Goal: Transaction & Acquisition: Purchase product/service

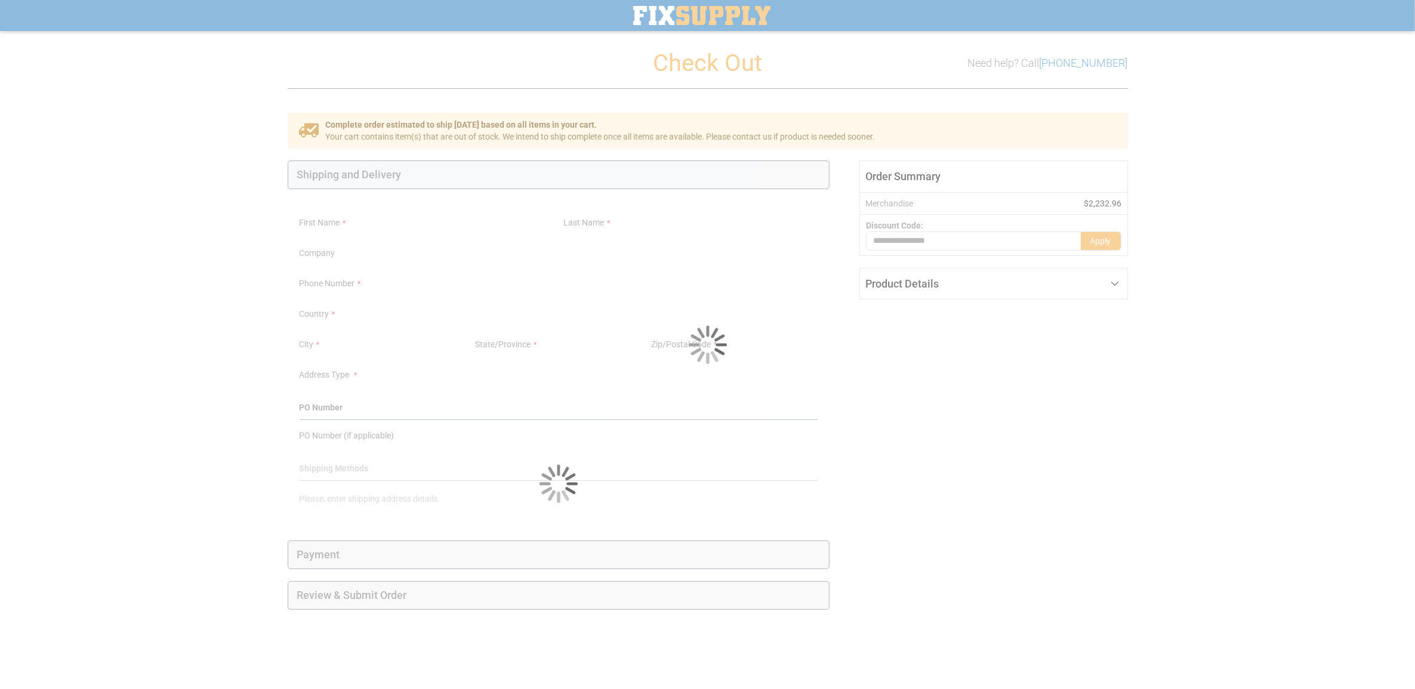
select select "**"
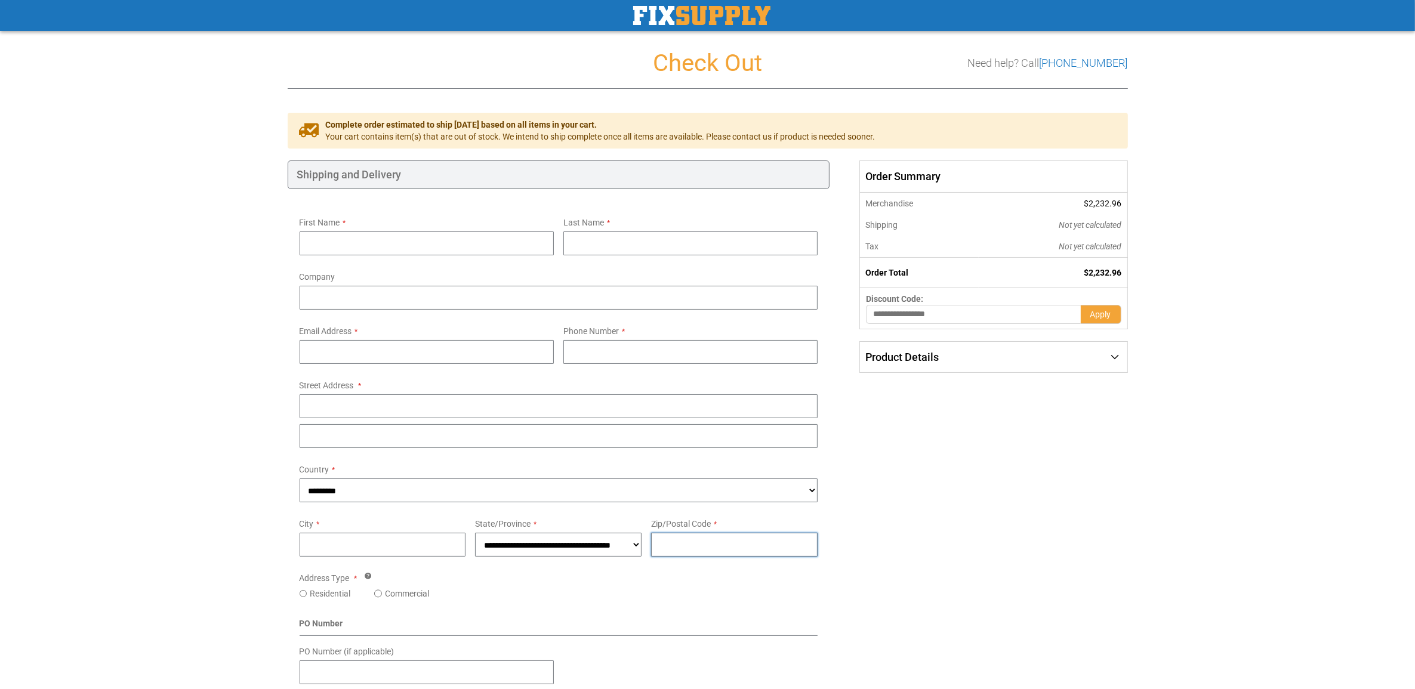
click at [744, 554] on input "Zip/Postal Code" at bounding box center [734, 545] width 166 height 24
paste input "*****"
type input "*****"
click at [548, 553] on select "**********" at bounding box center [558, 545] width 166 height 24
select select "**"
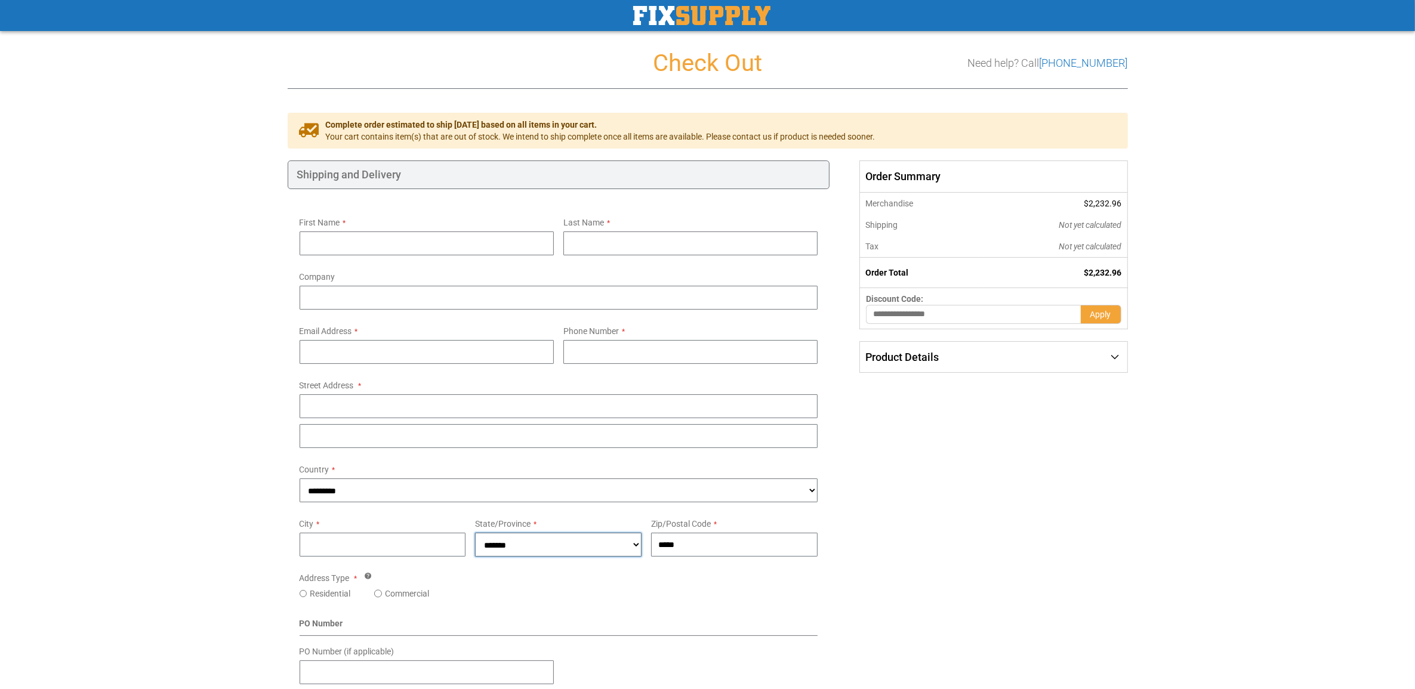
click at [475, 533] on select "**********" at bounding box center [558, 545] width 166 height 24
click at [424, 548] on input "City" at bounding box center [383, 545] width 166 height 24
type input "********"
click at [388, 422] on div "Street Address: Line 1 Street Address: Line 2 Street Address: Line 3" at bounding box center [559, 421] width 519 height 54
drag, startPoint x: 427, startPoint y: 403, endPoint x: 434, endPoint y: 396, distance: 11.0
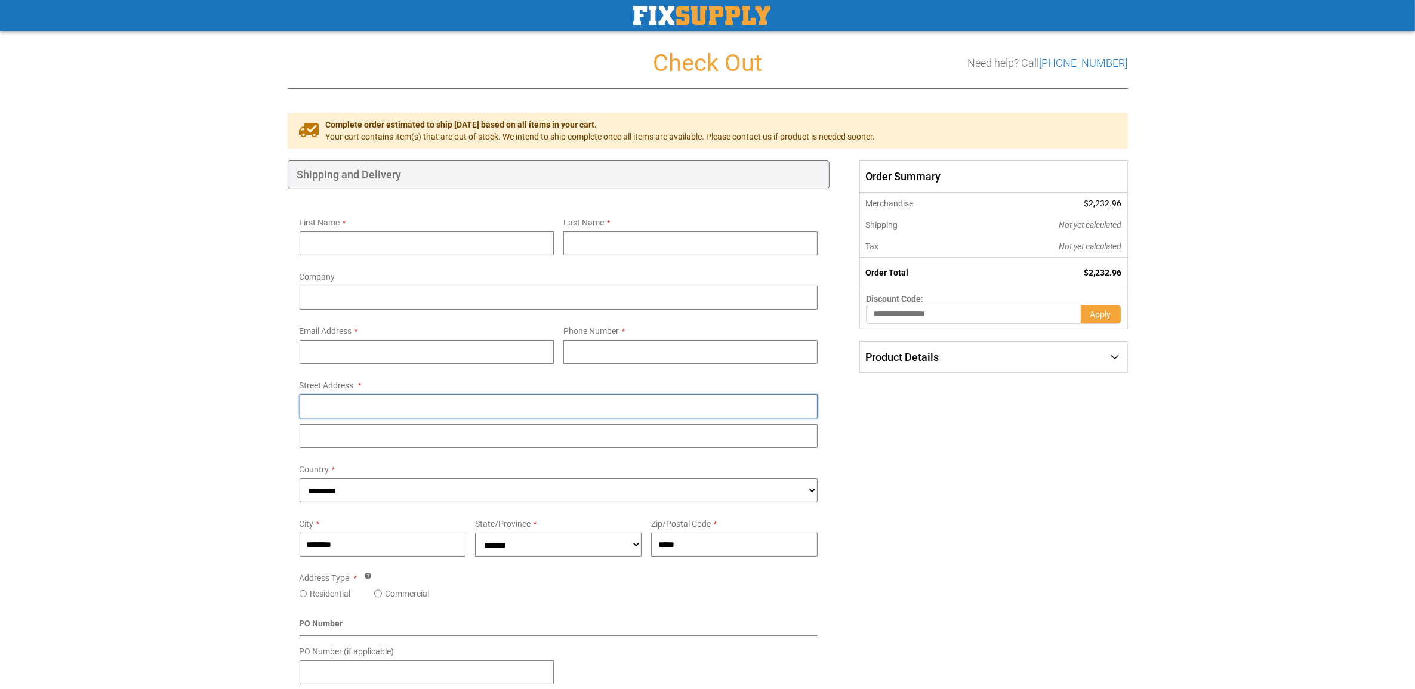
click at [427, 403] on input "Street Address: Line 1" at bounding box center [559, 406] width 519 height 24
type input "**********"
click at [382, 598] on div "First Name Last Name Company Email Address Tooltip You can create an account af…" at bounding box center [559, 509] width 542 height 640
drag, startPoint x: 380, startPoint y: 600, endPoint x: 383, endPoint y: 594, distance: 6.1
click at [383, 594] on div "Commercial" at bounding box center [413, 594] width 79 height 12
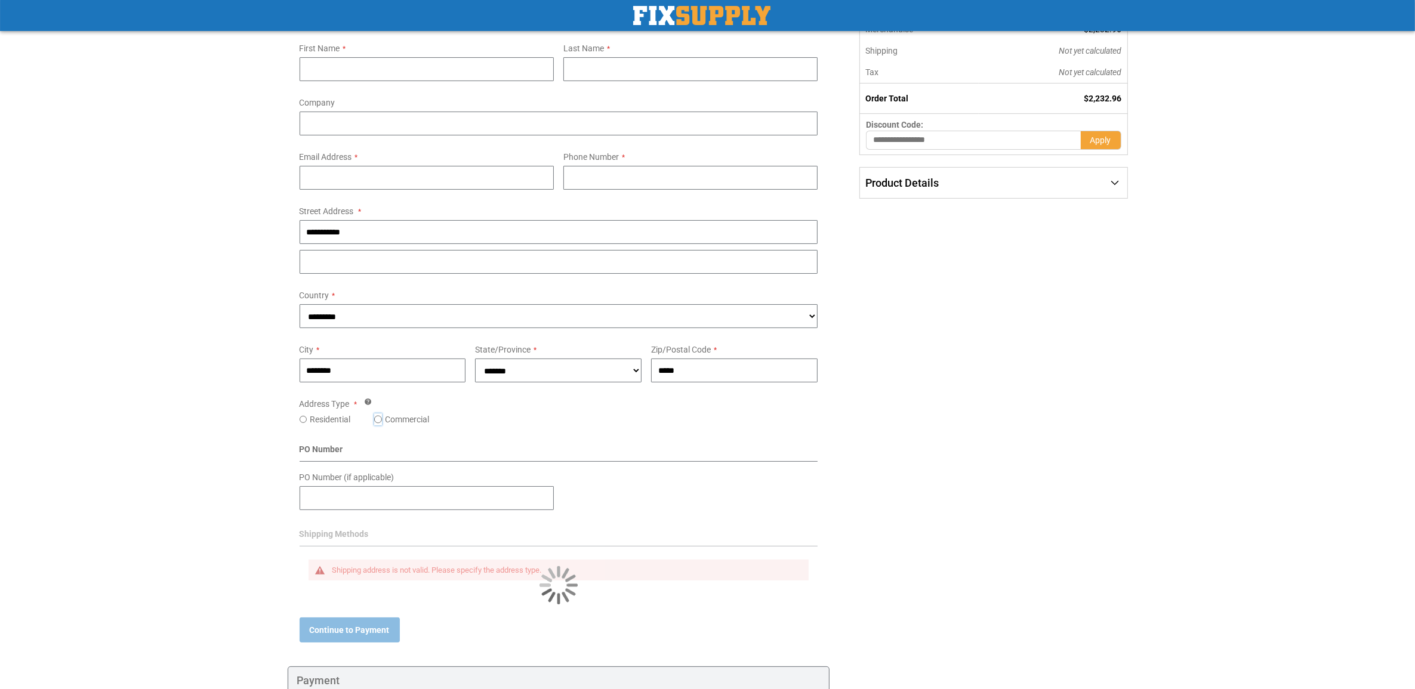
scroll to position [281, 0]
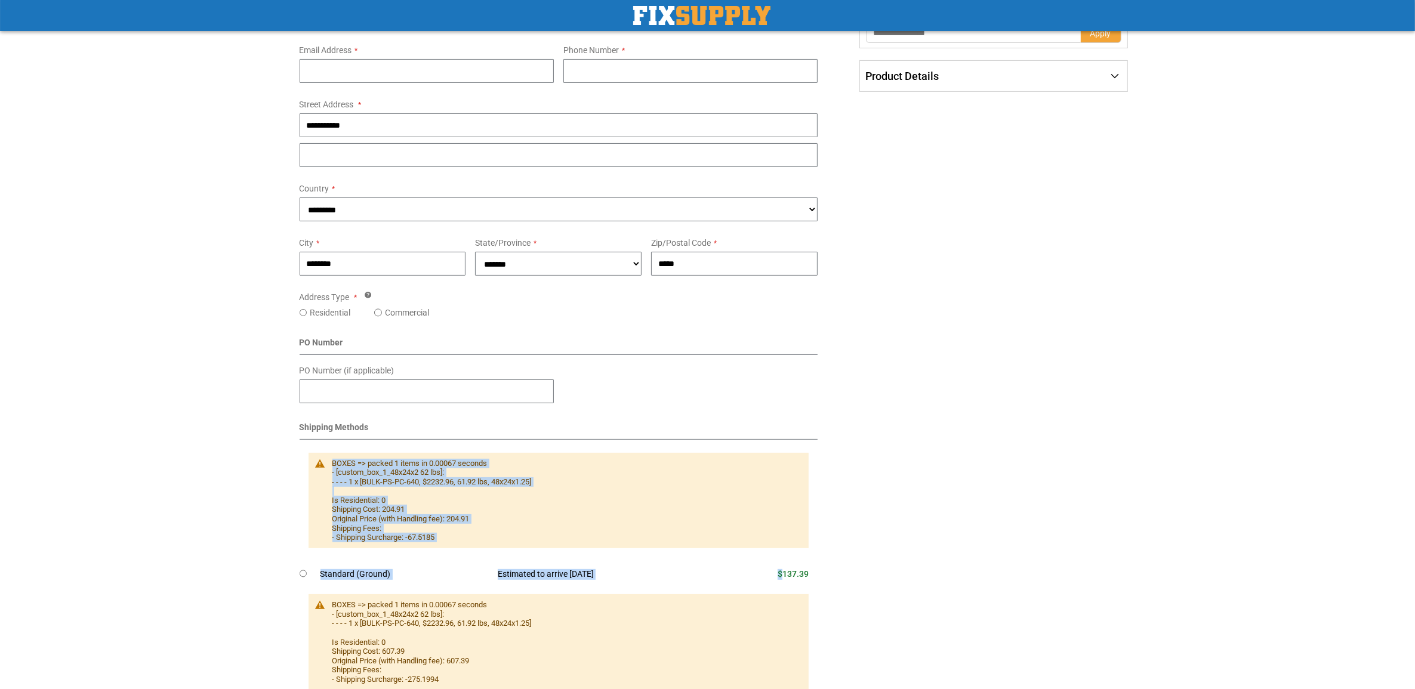
drag, startPoint x: 781, startPoint y: 579, endPoint x: 837, endPoint y: 594, distance: 58.6
click at [837, 594] on div "Shipping and Delivery First Name Last Name Company Email Address Tooltip You ca…" at bounding box center [568, 578] width 560 height 1399
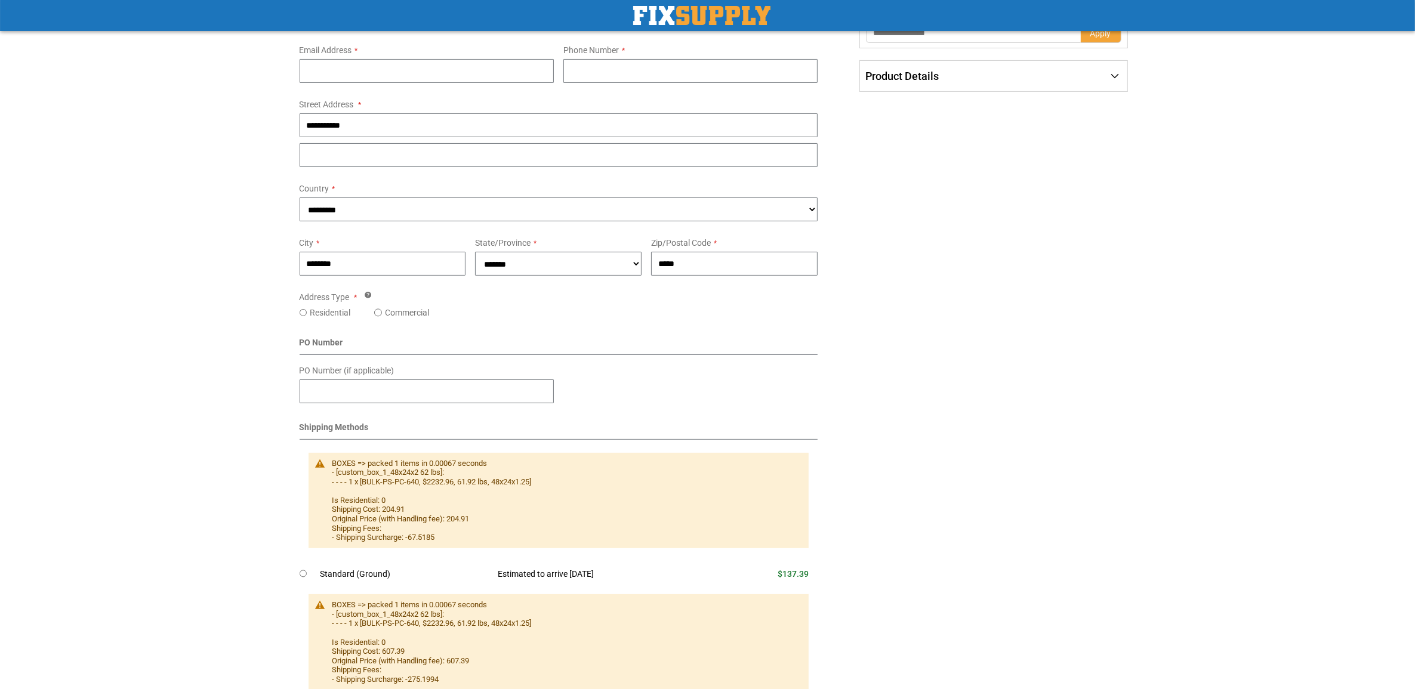
drag, startPoint x: 837, startPoint y: 594, endPoint x: 740, endPoint y: 583, distance: 97.9
click at [740, 583] on td "$137.39" at bounding box center [768, 575] width 99 height 26
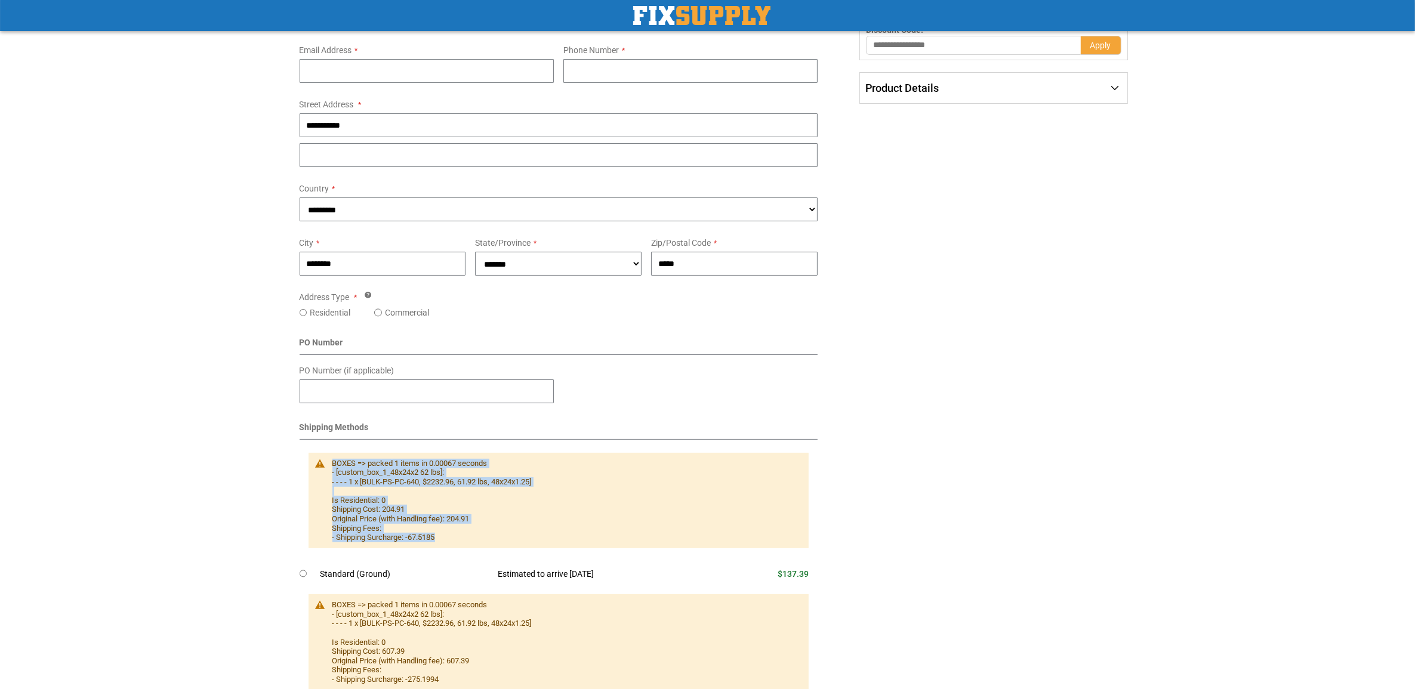
drag, startPoint x: 442, startPoint y: 536, endPoint x: 331, endPoint y: 458, distance: 135.8
click at [332, 459] on div "BOXES => packed 1 items in 0.00067 seconds - [custom_box_1_48x24x2 62 lbs]: - -…" at bounding box center [564, 501] width 465 height 84
click at [977, 550] on div "Shipping Payment Review & Submit Order Complete order estimated to ship [DATE] …" at bounding box center [708, 561] width 840 height 1458
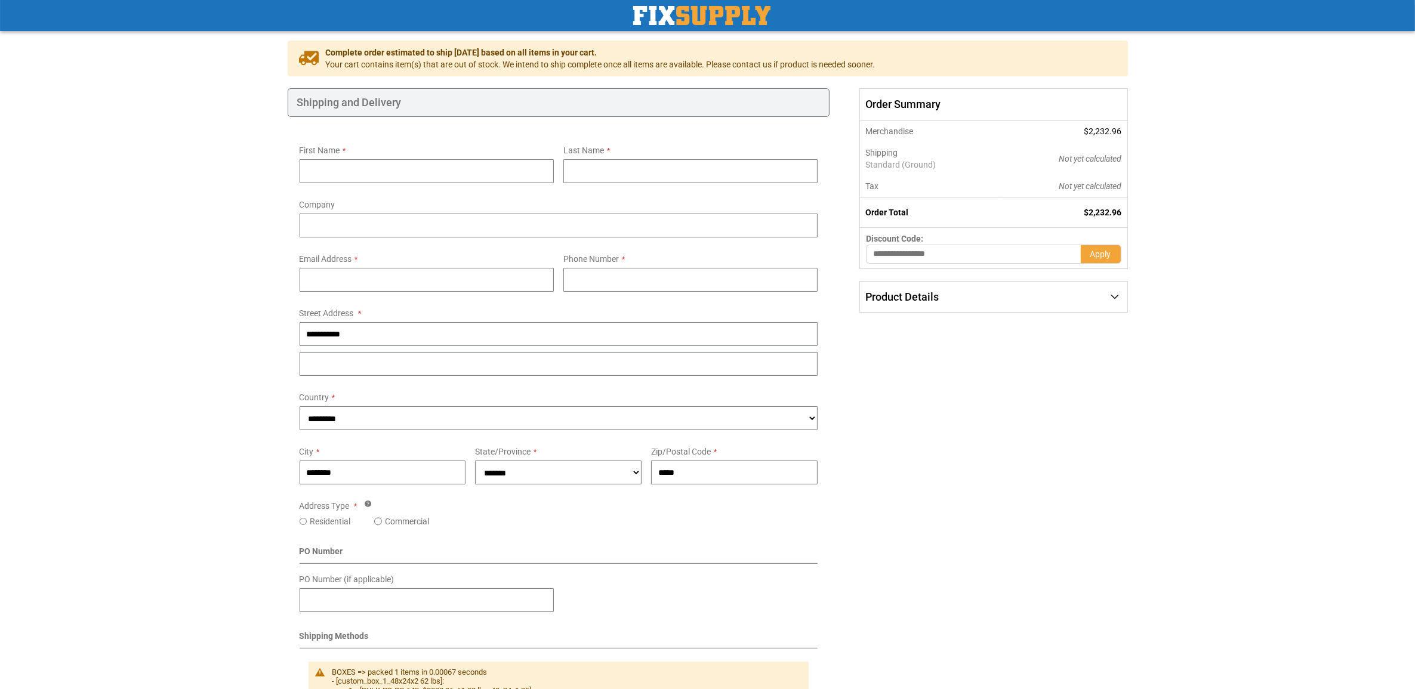
scroll to position [57, 0]
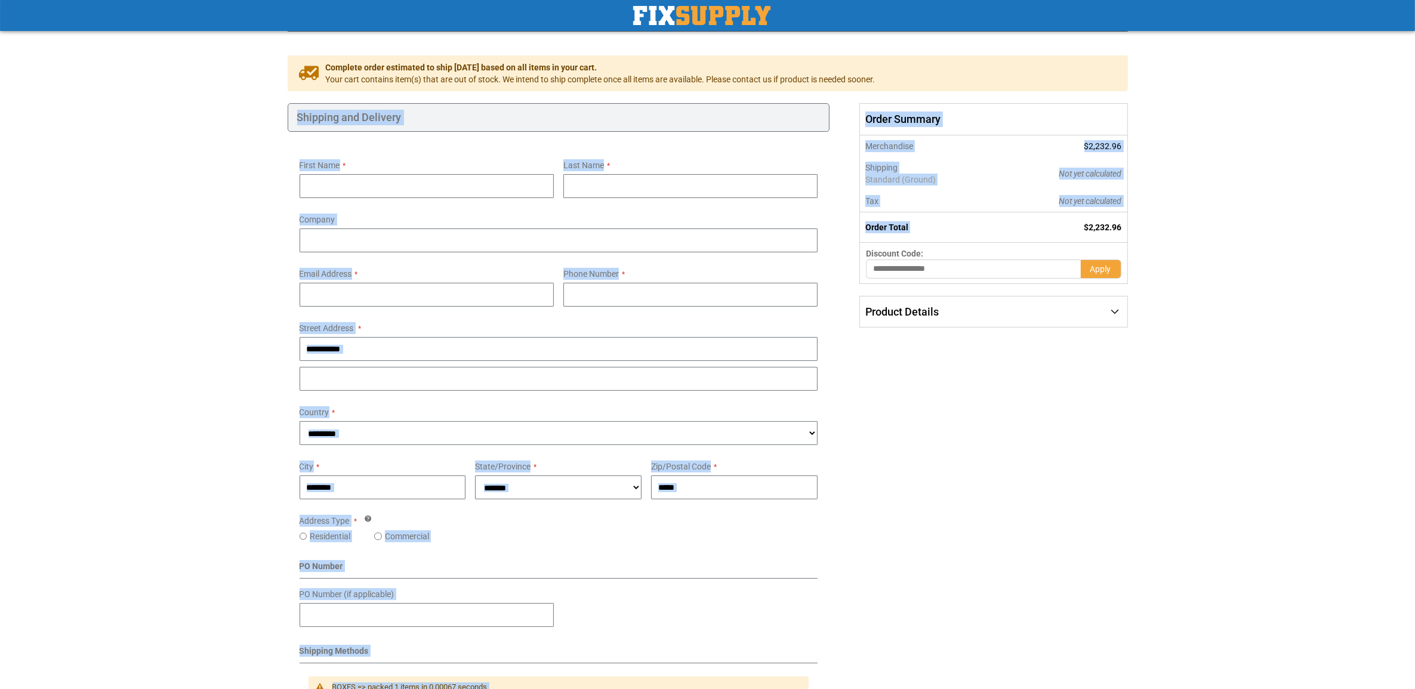
drag, startPoint x: 1081, startPoint y: 221, endPoint x: 1150, endPoint y: 226, distance: 69.9
drag, startPoint x: 1150, startPoint y: 226, endPoint x: 1146, endPoint y: 304, distance: 78.9
drag, startPoint x: 1077, startPoint y: 227, endPoint x: 1131, endPoint y: 230, distance: 53.8
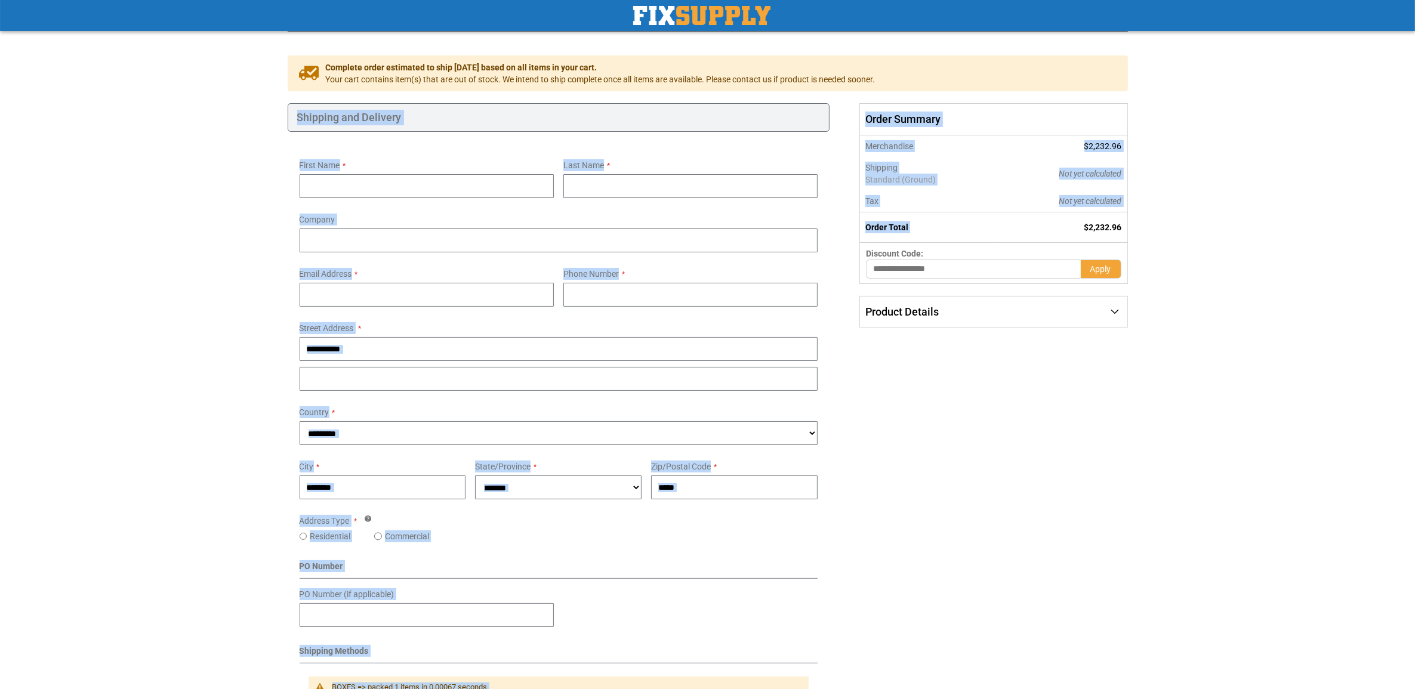
drag, startPoint x: 1131, startPoint y: 230, endPoint x: 1176, endPoint y: 282, distance: 69.4
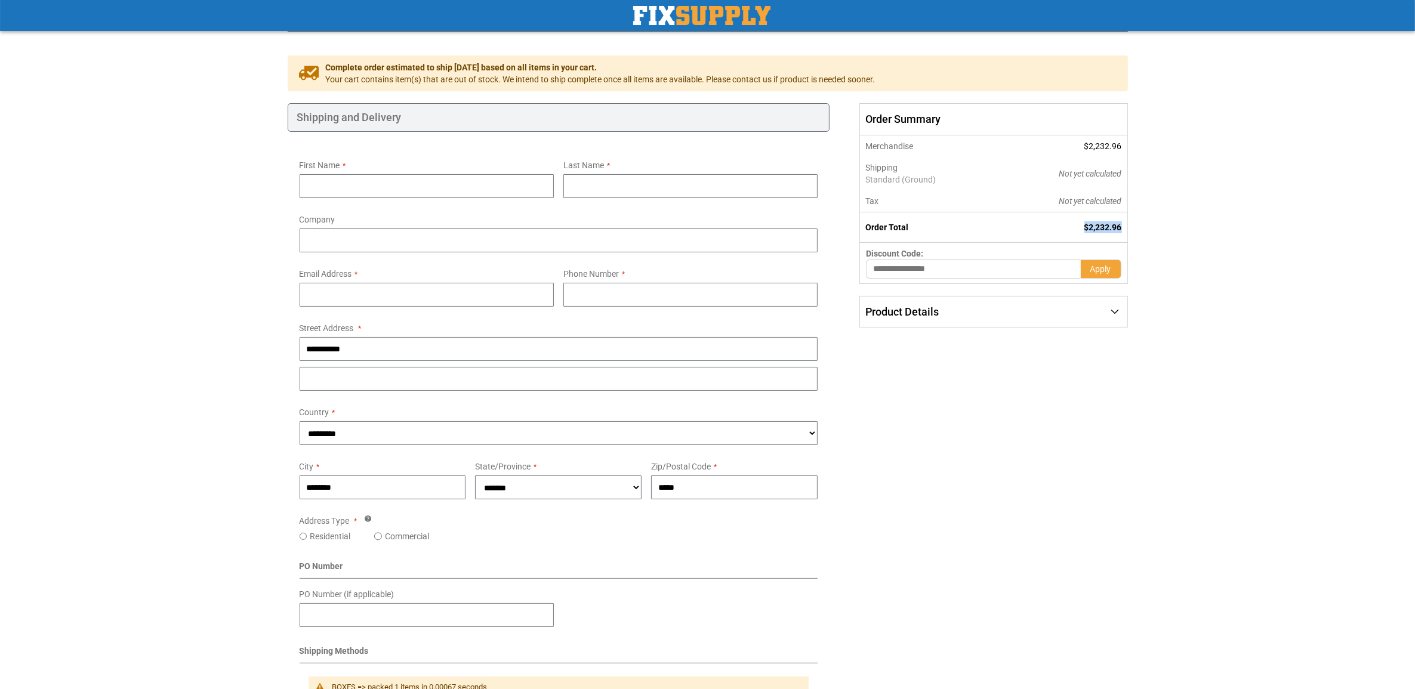
drag, startPoint x: 1081, startPoint y: 229, endPoint x: 1126, endPoint y: 230, distance: 45.4
click at [1126, 230] on td "$2,232.96" at bounding box center [1063, 227] width 127 height 30
drag, startPoint x: 1126, startPoint y: 230, endPoint x: 1080, endPoint y: 224, distance: 46.3
click at [1080, 224] on td "$2,232.96" at bounding box center [1063, 227] width 127 height 30
click at [1119, 311] on div "Product Details" at bounding box center [993, 312] width 267 height 31
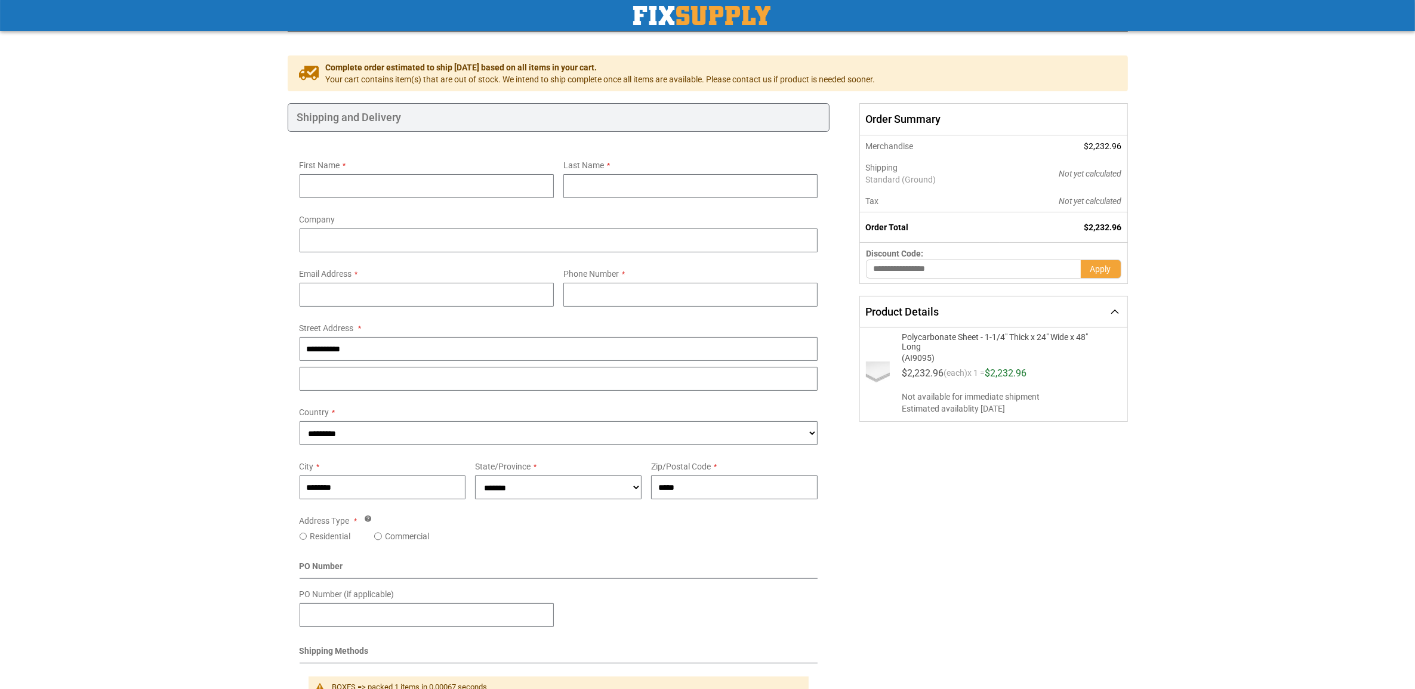
click at [1113, 311] on div "Product Details" at bounding box center [993, 312] width 267 height 31
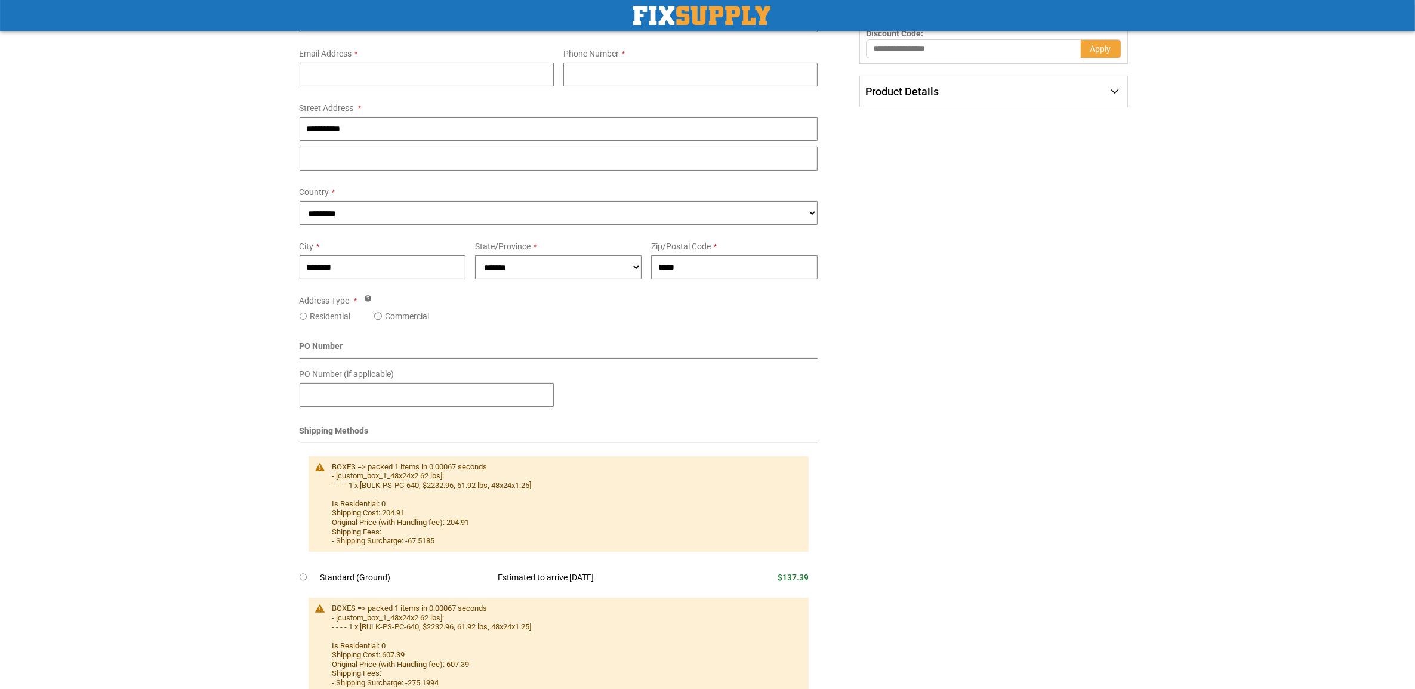
scroll to position [505, 0]
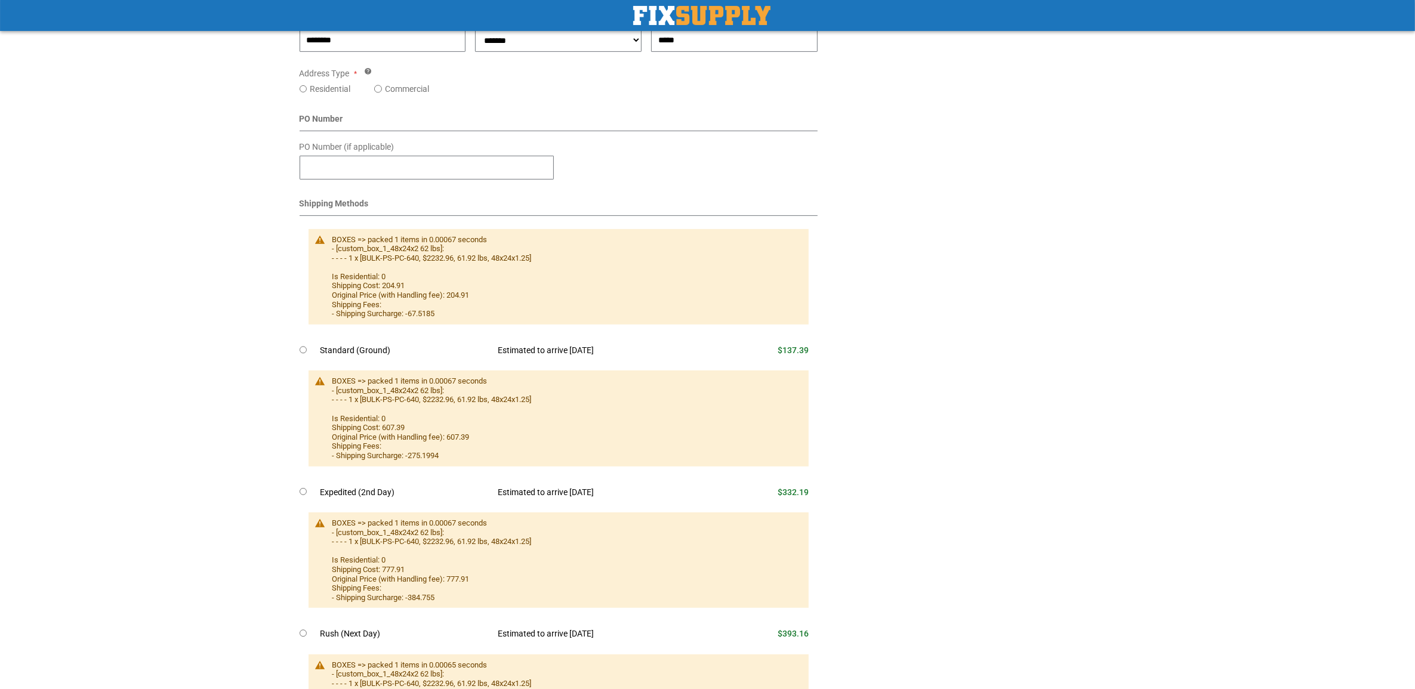
click at [297, 489] on div "First Name Last Name Company Email Address Tooltip You can create an account af…" at bounding box center [559, 323] width 542 height 1278
drag, startPoint x: 317, startPoint y: 350, endPoint x: 393, endPoint y: 348, distance: 75.8
click at [393, 348] on tr "Standard (Ground) Estimated to arrive Fri. Oct 31 $137.39" at bounding box center [559, 351] width 519 height 26
drag, startPoint x: 393, startPoint y: 348, endPoint x: 312, endPoint y: 324, distance: 84.0
click at [312, 324] on div "BOXES => packed 1 items in 0.00067 seconds - [custom_box_1_48x24x2 62 lbs]: - -…" at bounding box center [559, 276] width 501 height 95
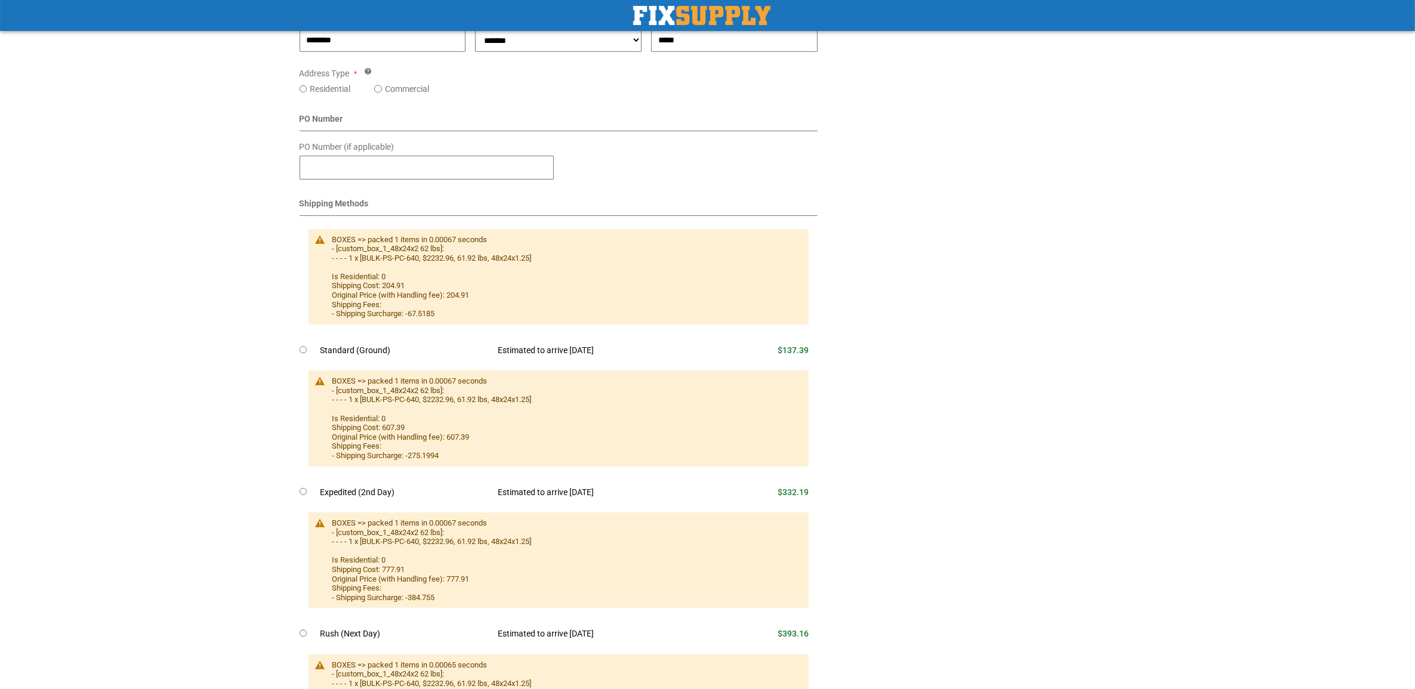
drag, startPoint x: 484, startPoint y: 352, endPoint x: 612, endPoint y: 352, distance: 128.3
click at [612, 352] on td "Estimated to arrive Fri. Oct 31" at bounding box center [604, 351] width 230 height 26
drag, startPoint x: 612, startPoint y: 352, endPoint x: 564, endPoint y: 329, distance: 53.4
click at [564, 329] on td "BOXES => packed 1 items in 0.00067 seconds - [custom_box_1_48x24x2 62 lbs]: - -…" at bounding box center [559, 280] width 519 height 116
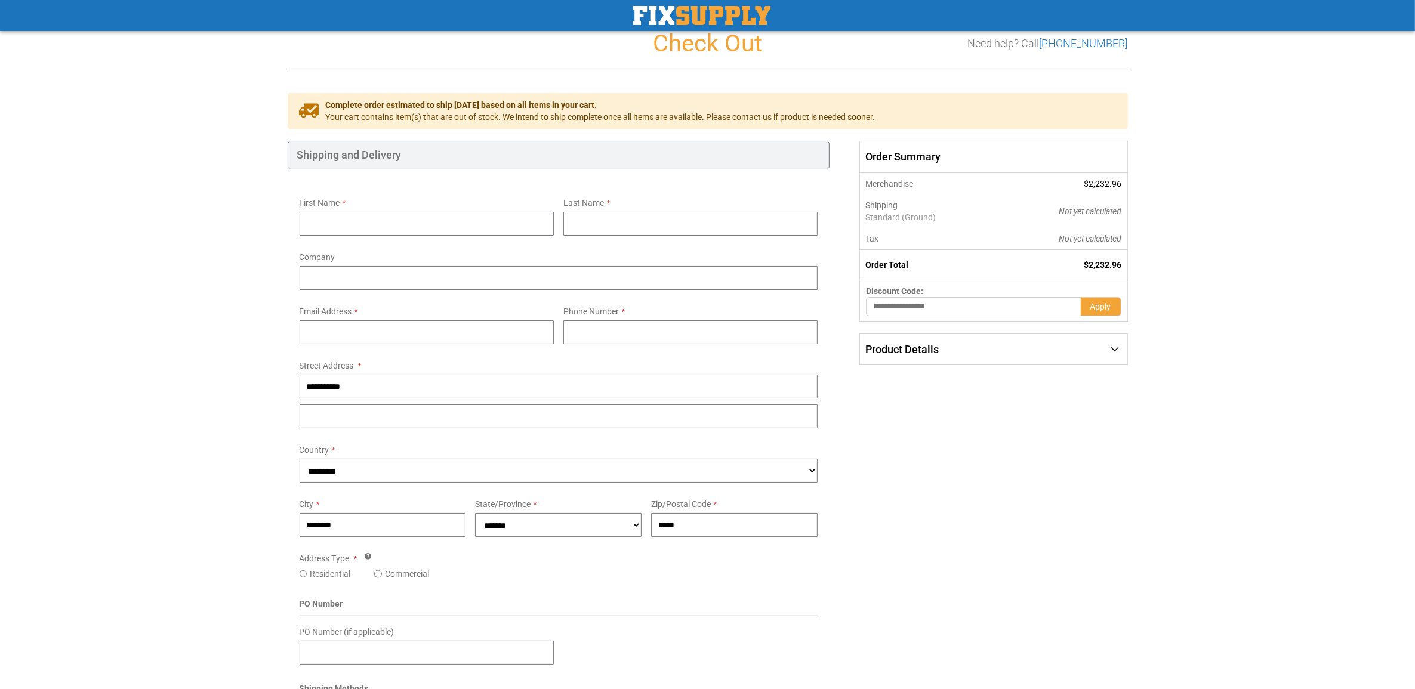
scroll to position [0, 0]
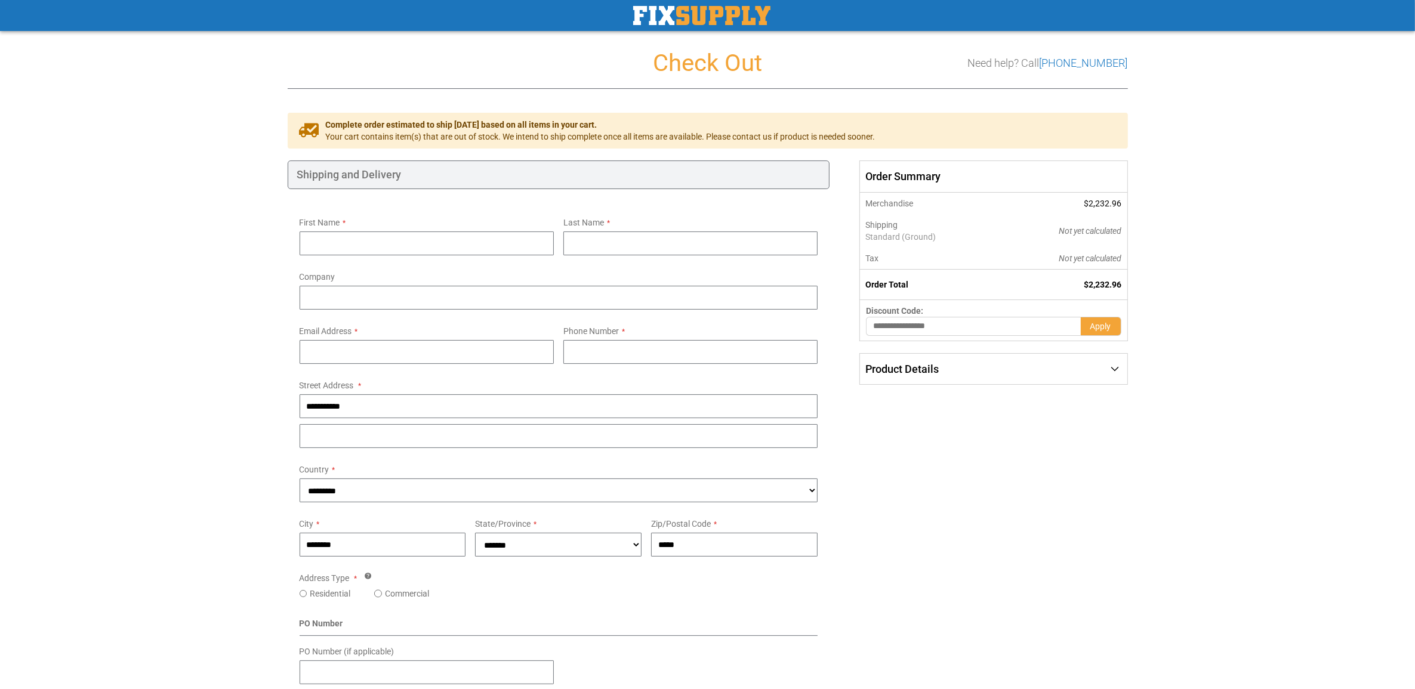
click at [690, 16] on img "store logo" at bounding box center [701, 15] width 137 height 19
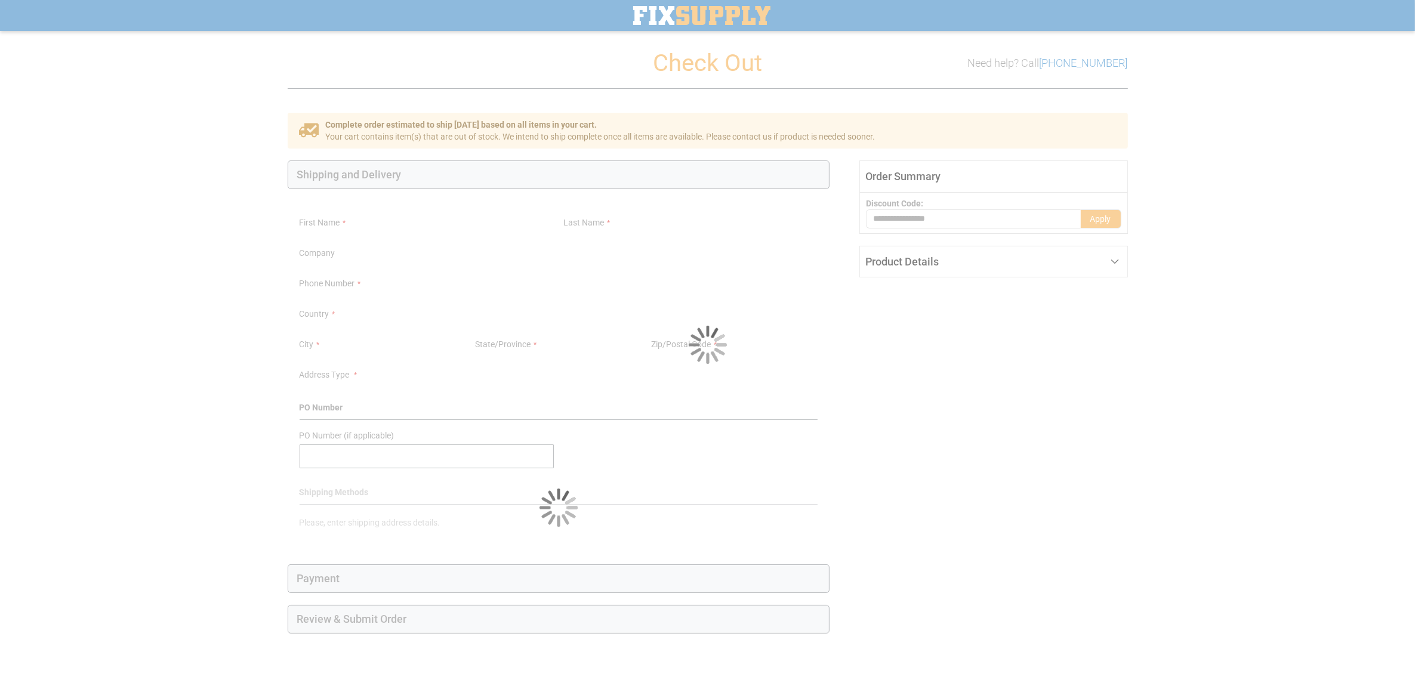
select select "**"
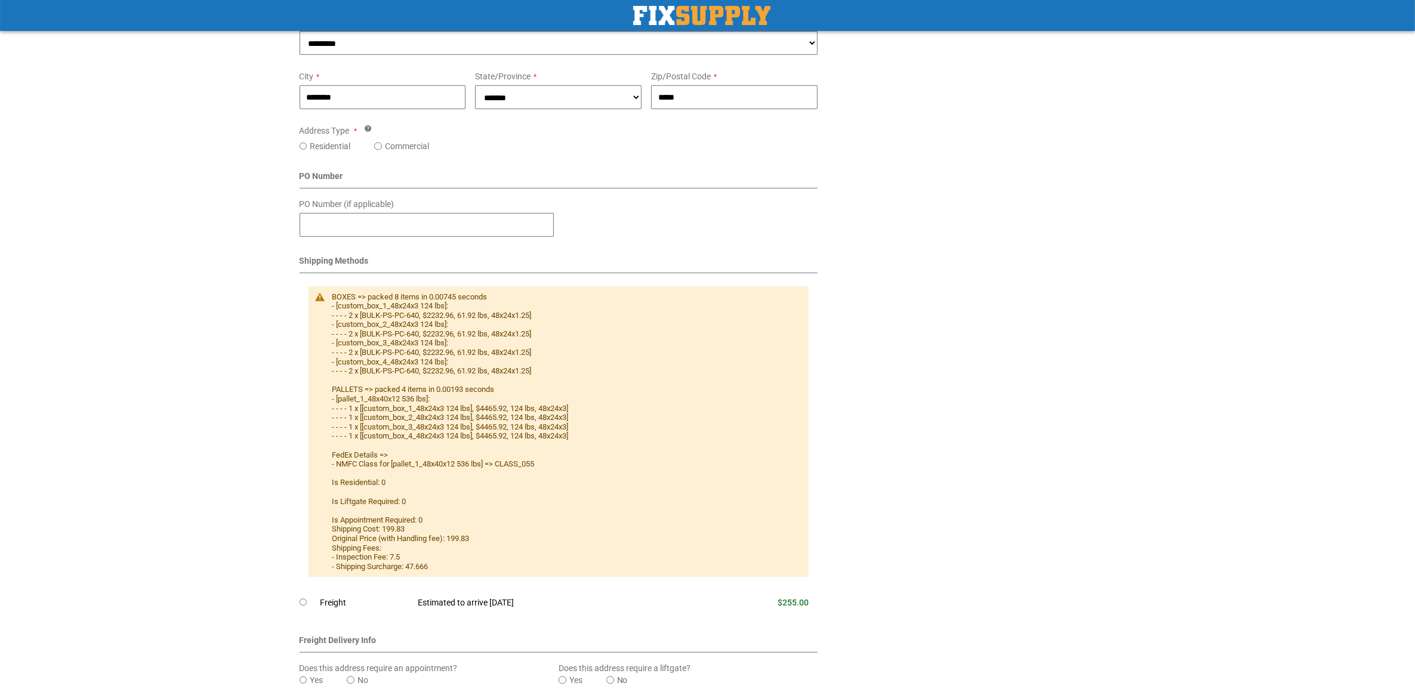
scroll to position [593, 0]
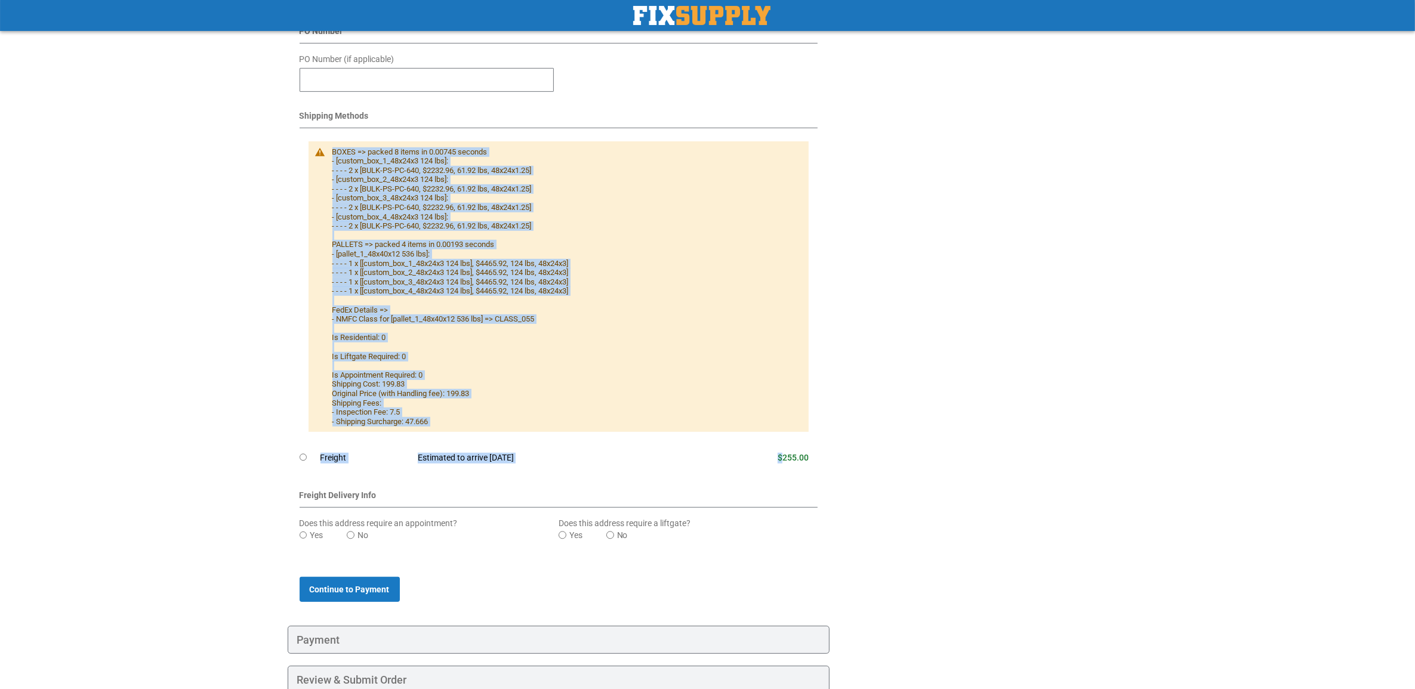
drag, startPoint x: 781, startPoint y: 456, endPoint x: 819, endPoint y: 457, distance: 38.8
click at [819, 457] on div "First Name Last Name Company Email Address Tooltip You can create an account af…" at bounding box center [559, 105] width 542 height 1017
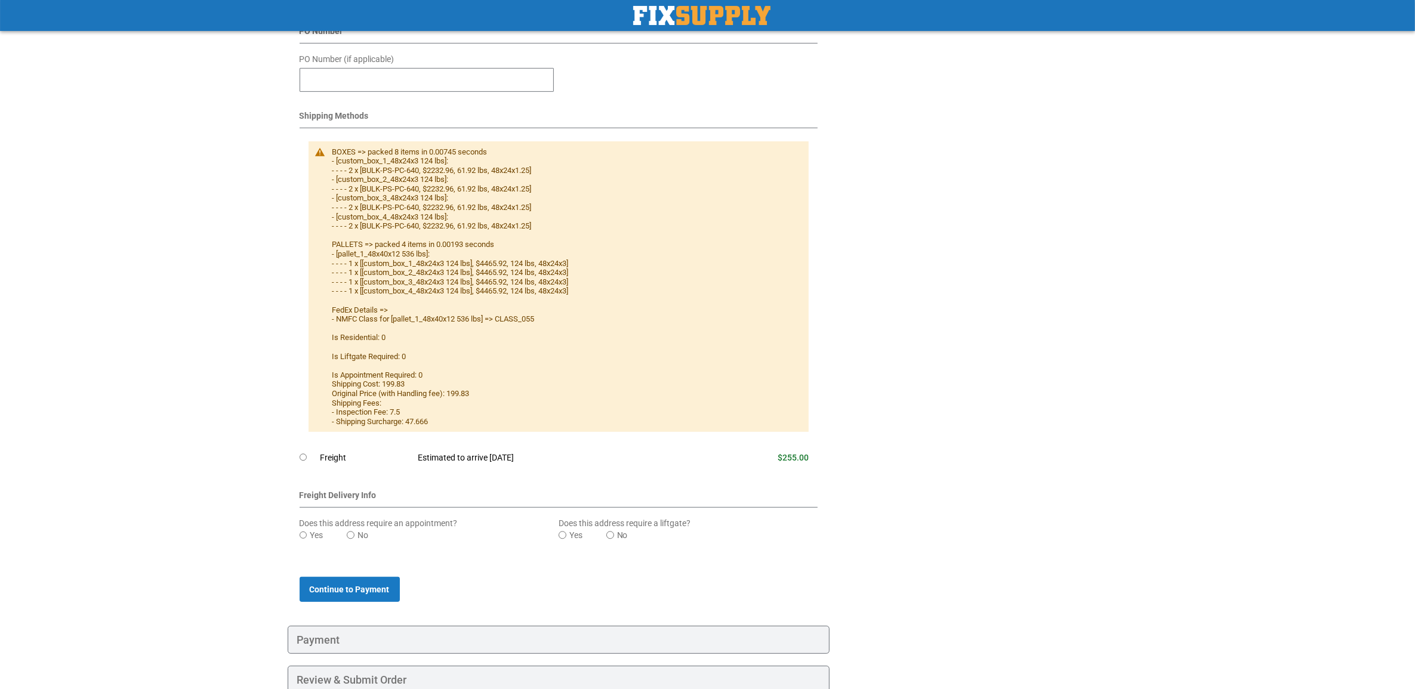
drag, startPoint x: 819, startPoint y: 457, endPoint x: 744, endPoint y: 474, distance: 77.7
click at [744, 474] on form "Select Method Method Title Carrier Title Price BOXES => packed 8 items in 0.007…" at bounding box center [559, 368] width 519 height 468
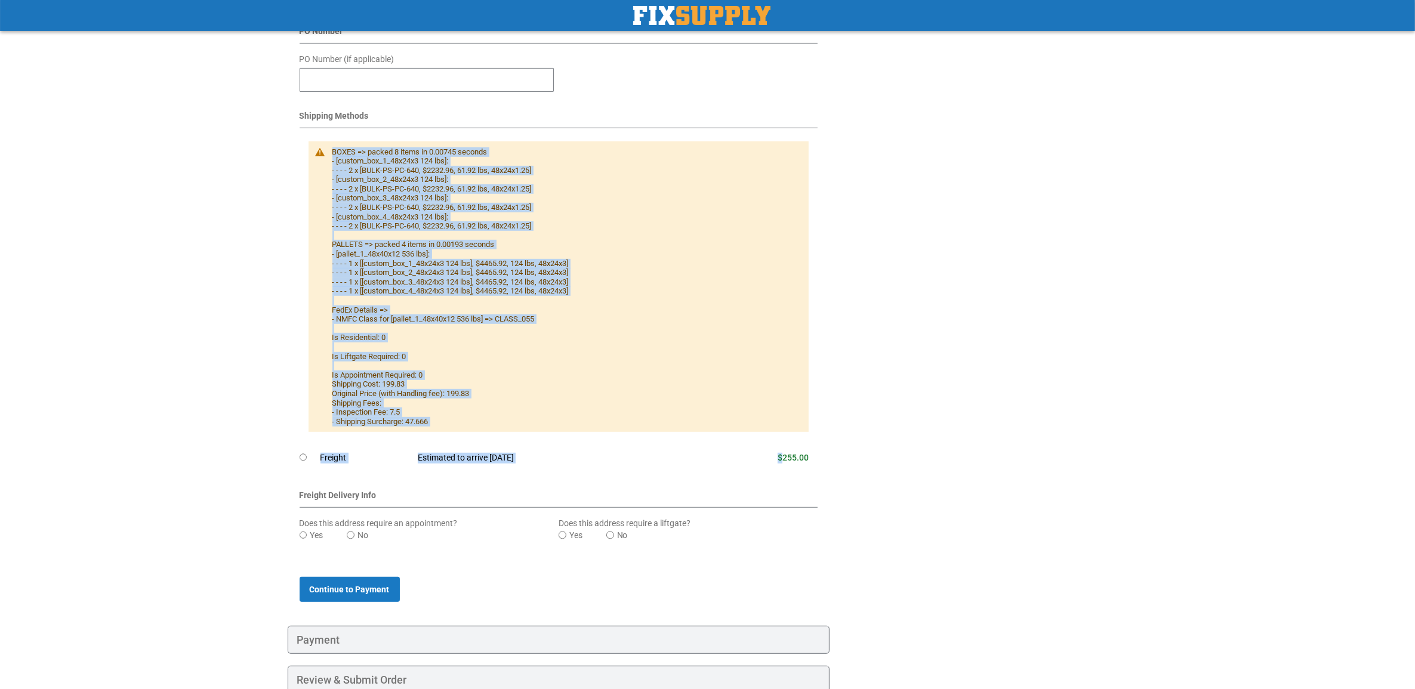
drag, startPoint x: 781, startPoint y: 457, endPoint x: 831, endPoint y: 460, distance: 50.2
click at [831, 460] on div "Shipping and Delivery First Name Last Name Company Email Address Tooltip You ca…" at bounding box center [568, 137] width 560 height 1139
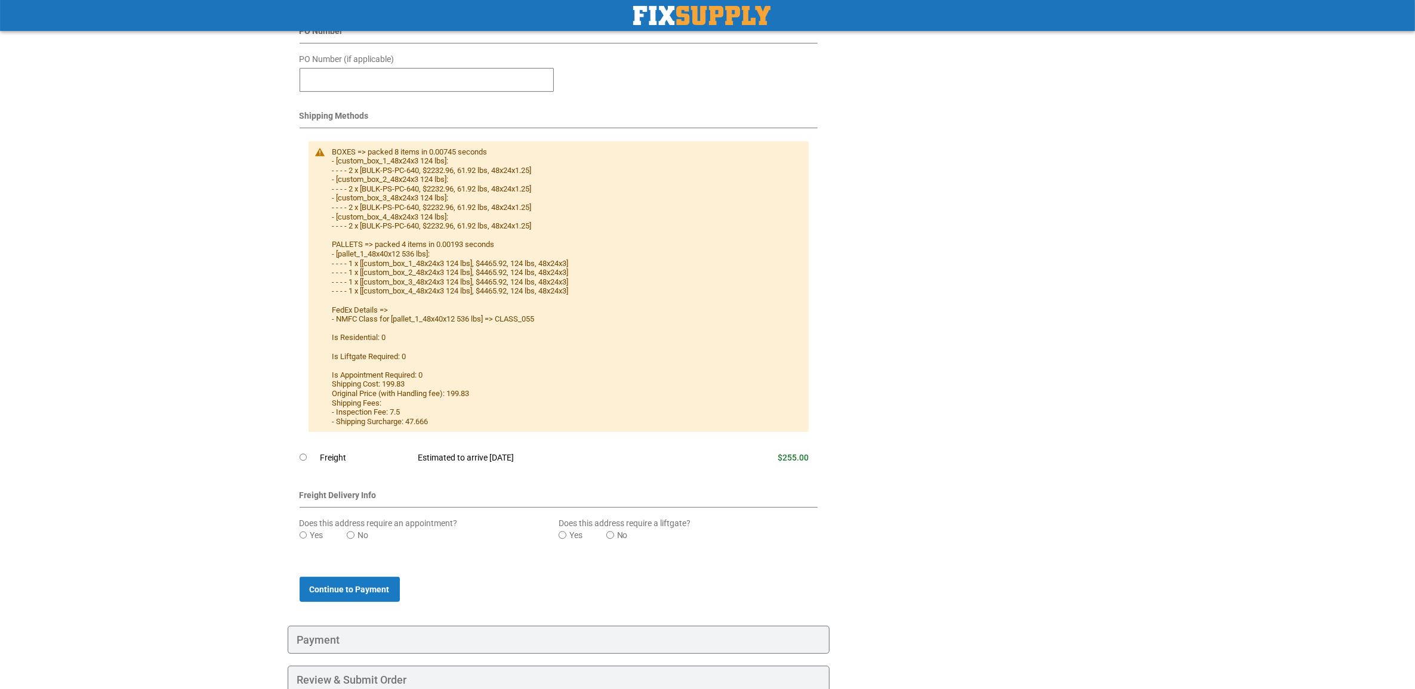
drag, startPoint x: 831, startPoint y: 460, endPoint x: 782, endPoint y: 480, distance: 52.4
click at [779, 478] on form "Select Method Method Title Carrier Title Price BOXES => packed 8 items in 0.007…" at bounding box center [559, 368] width 519 height 468
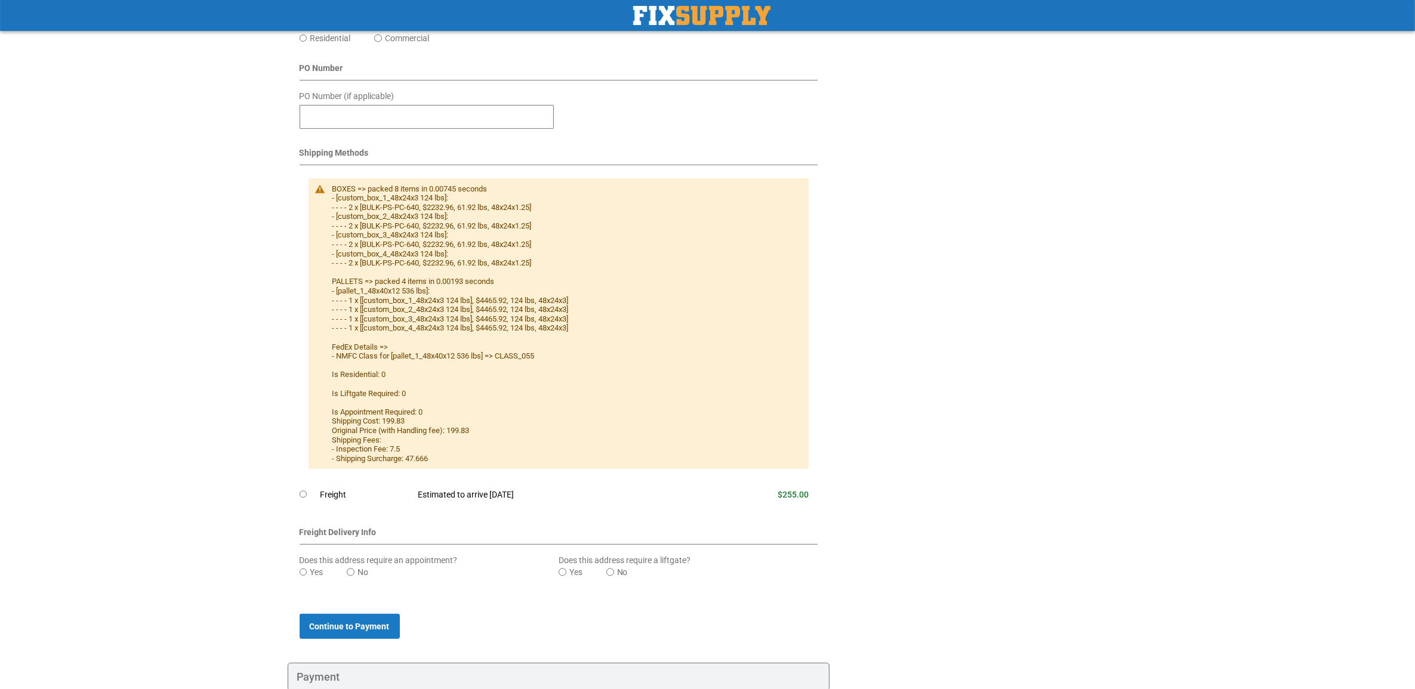
scroll to position [658, 0]
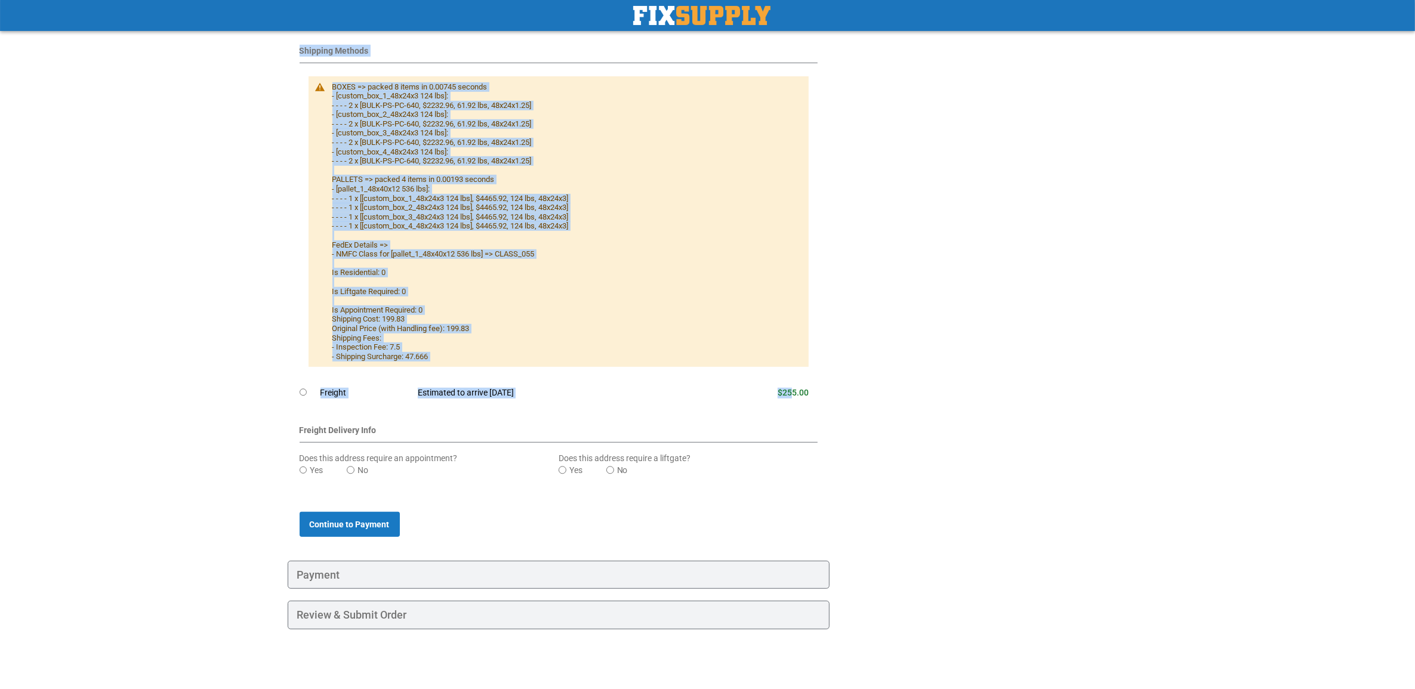
drag, startPoint x: 794, startPoint y: 388, endPoint x: 855, endPoint y: 386, distance: 60.9
click at [855, 386] on div "Shipping Payment Review & Submit Order Complete order estimated to ship [DATE] …" at bounding box center [708, 54] width 840 height 1198
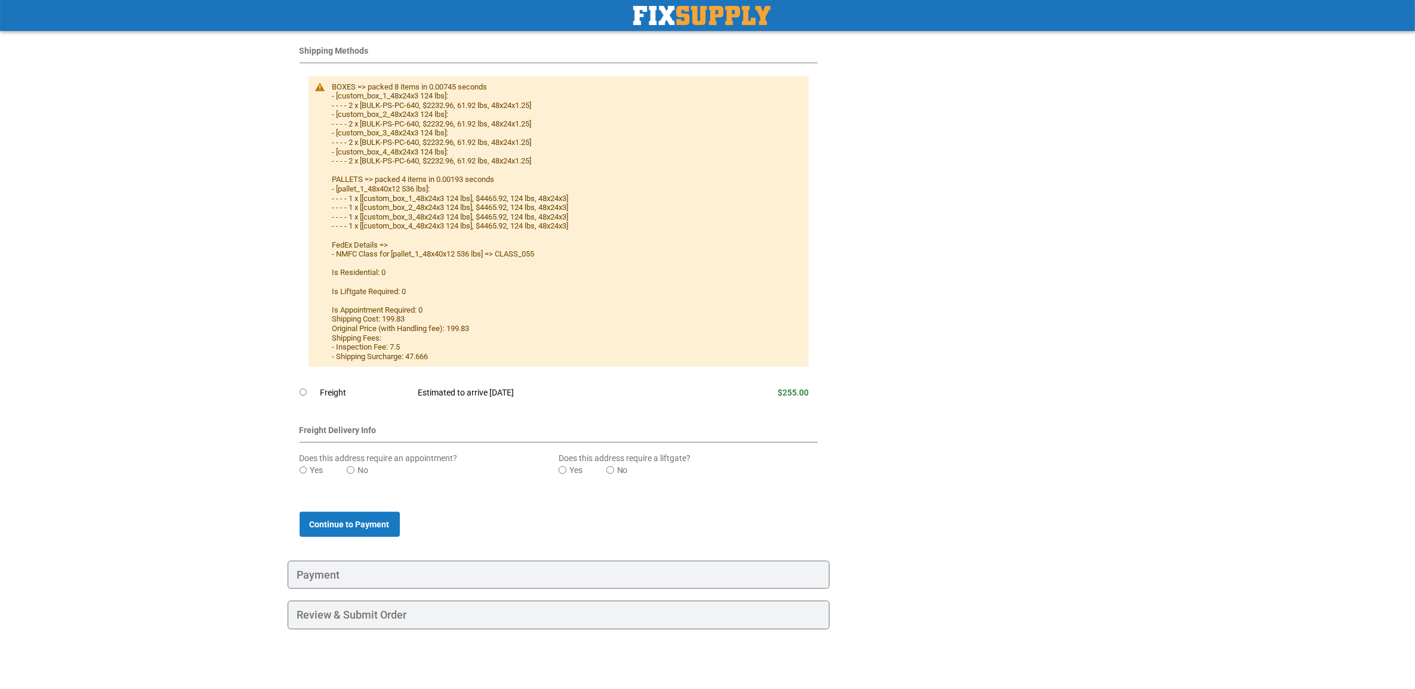
drag, startPoint x: 855, startPoint y: 386, endPoint x: 747, endPoint y: 412, distance: 111.2
click at [747, 412] on form "Select Method Method Title Carrier Title Price BOXES => packed 8 items in 0.007…" at bounding box center [559, 303] width 519 height 468
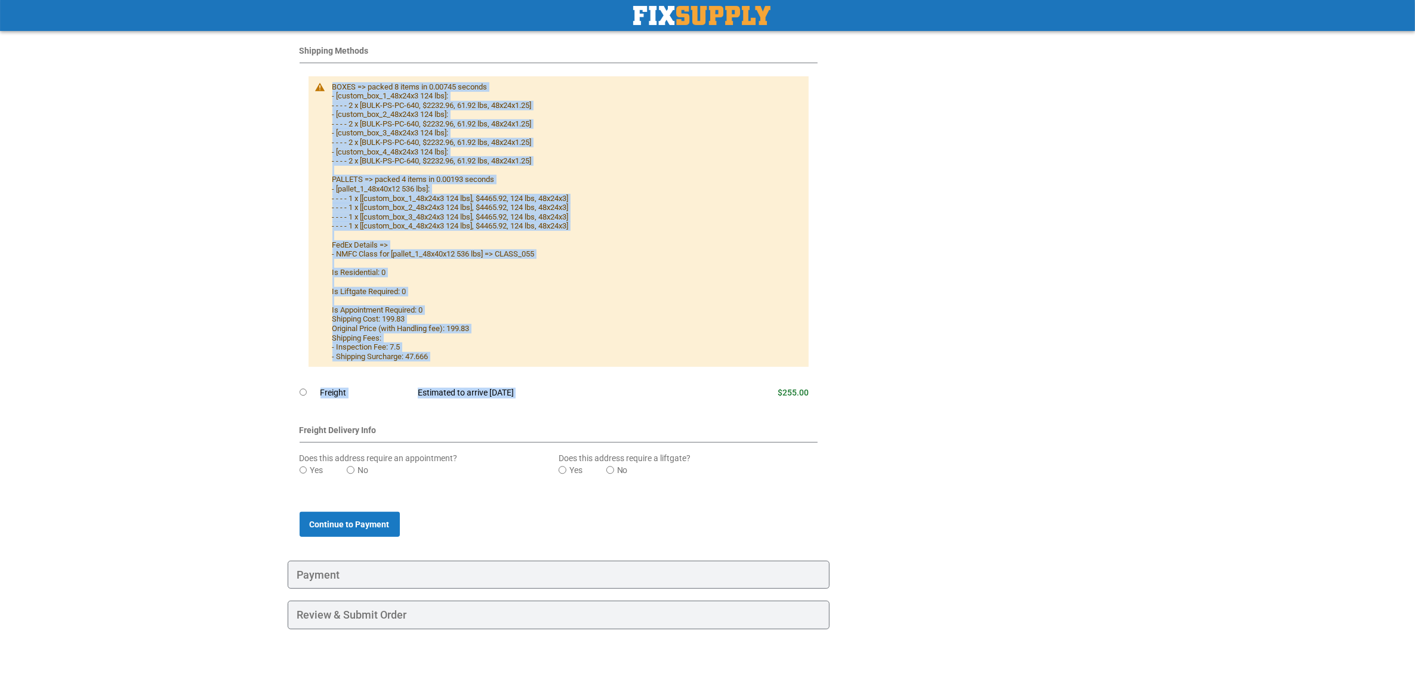
drag, startPoint x: 762, startPoint y: 394, endPoint x: 824, endPoint y: 394, distance: 62.1
click at [824, 394] on div "First Name Last Name Company Email Address Tooltip You can create an account af…" at bounding box center [559, 40] width 542 height 1017
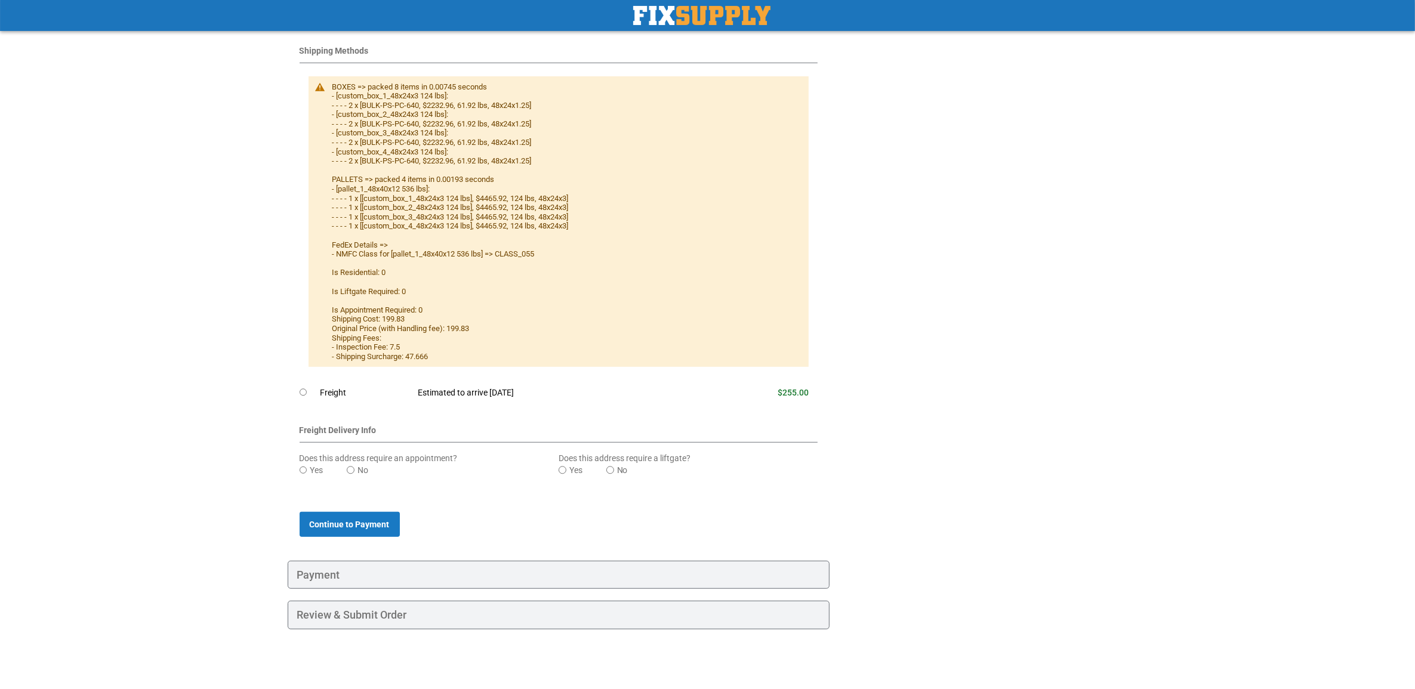
drag, startPoint x: 824, startPoint y: 394, endPoint x: 710, endPoint y: 422, distance: 117.4
click at [710, 422] on form "Select Method Method Title Carrier Title Price BOXES => packed 8 items in 0.007…" at bounding box center [559, 303] width 519 height 468
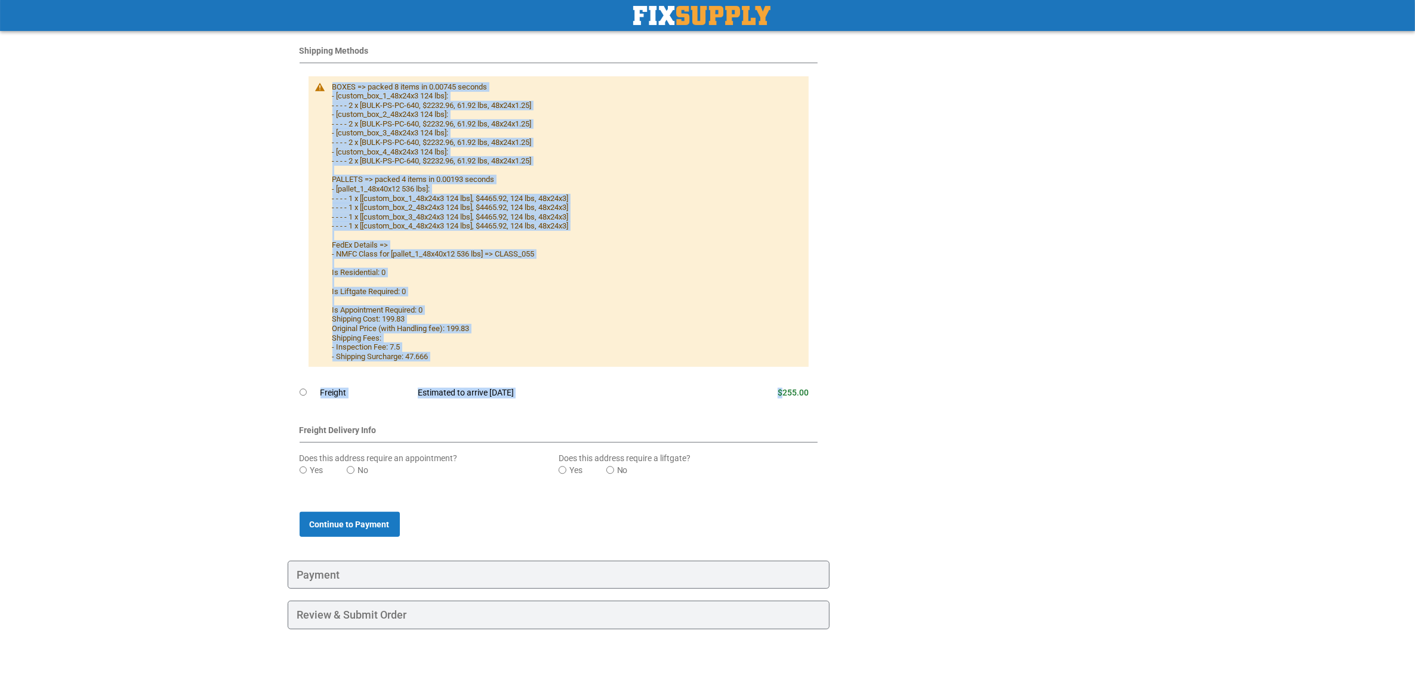
drag, startPoint x: 783, startPoint y: 391, endPoint x: 836, endPoint y: 394, distance: 53.2
click at [836, 394] on div "Shipping and Delivery First Name Last Name Company Email Address Tooltip You ca…" at bounding box center [568, 72] width 560 height 1139
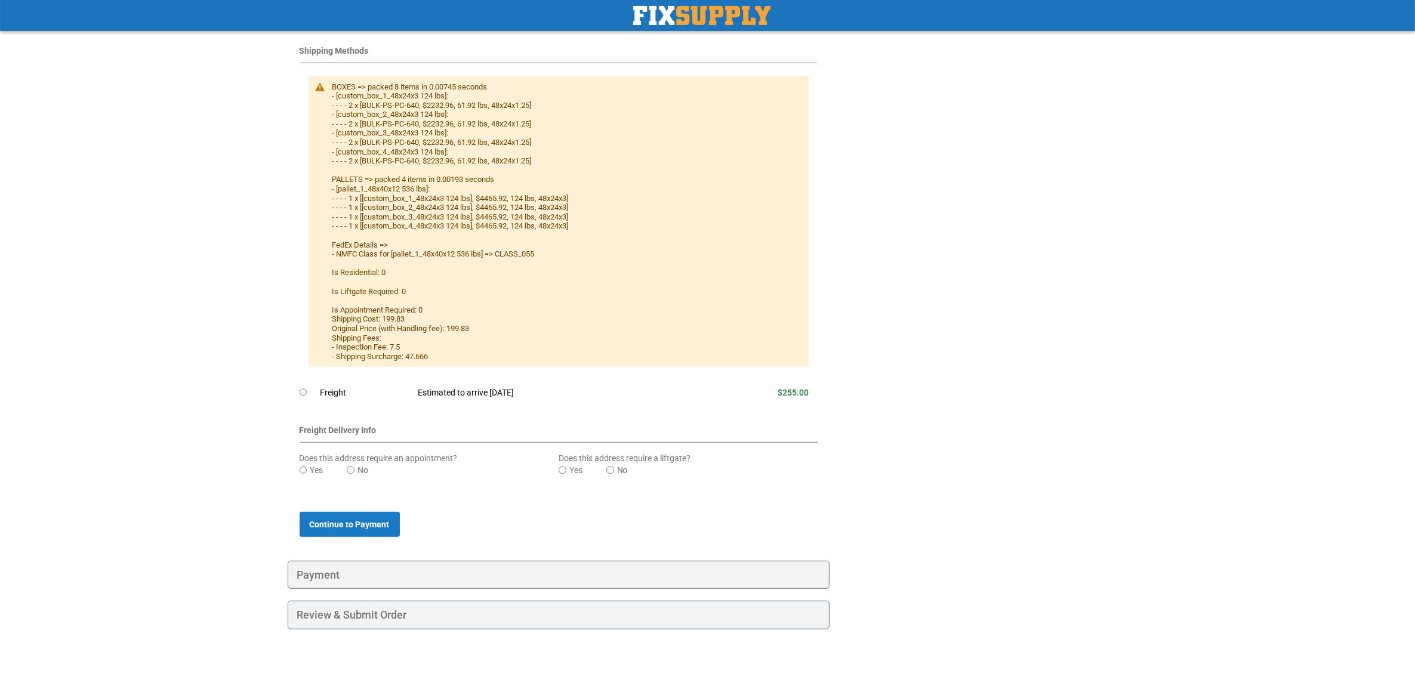
drag, startPoint x: 836, startPoint y: 394, endPoint x: 780, endPoint y: 402, distance: 56.5
click at [780, 402] on td "$255.00" at bounding box center [756, 393] width 123 height 26
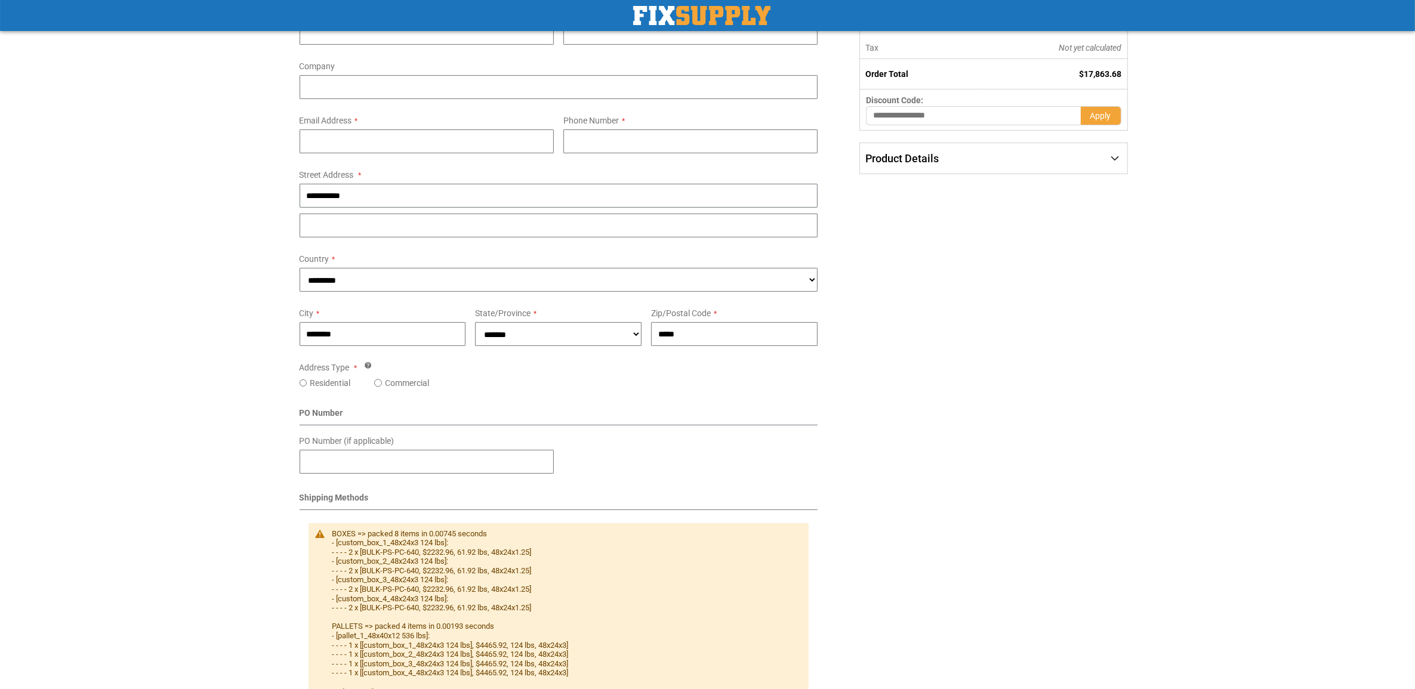
scroll to position [0, 0]
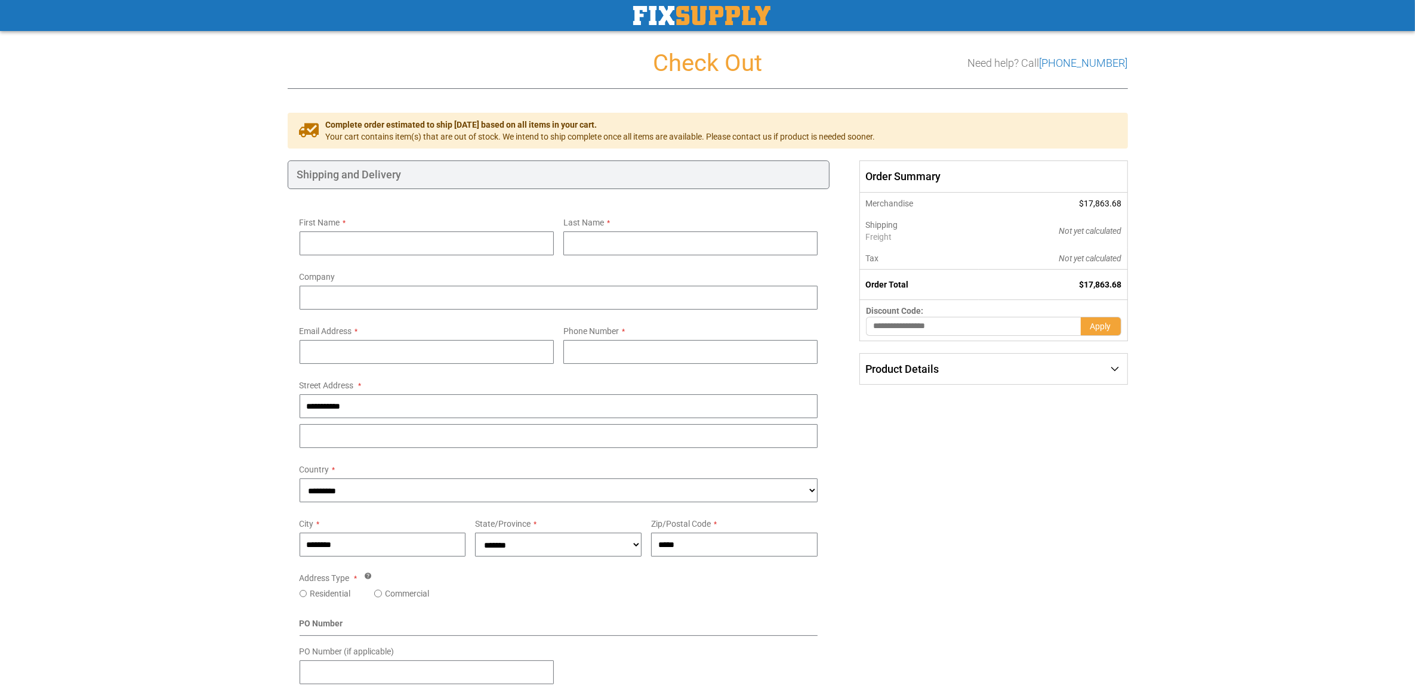
click at [727, 27] on div "Toggle Nav" at bounding box center [707, 15] width 859 height 31
click at [727, 20] on img "store logo" at bounding box center [701, 15] width 137 height 19
